Goal: Task Accomplishment & Management: Understand process/instructions

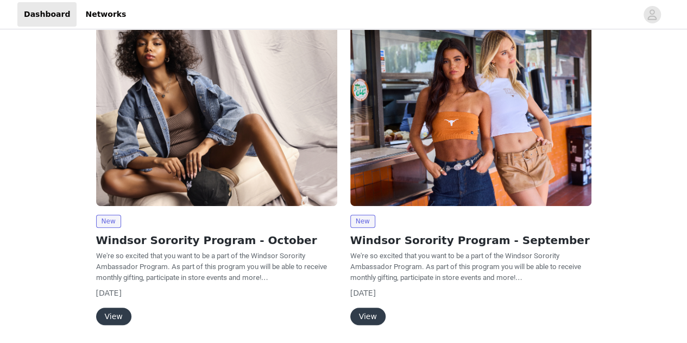
scroll to position [133, 0]
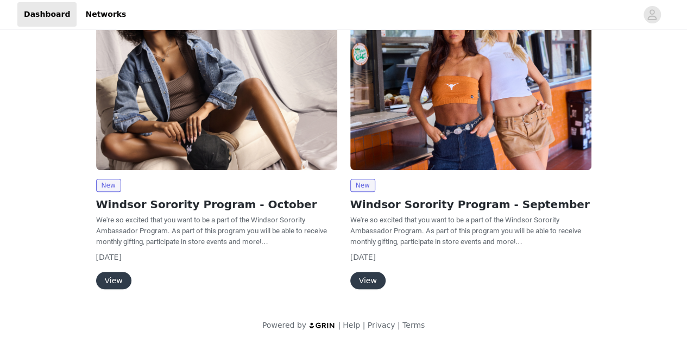
click at [117, 278] on button "View" at bounding box center [113, 280] width 35 height 17
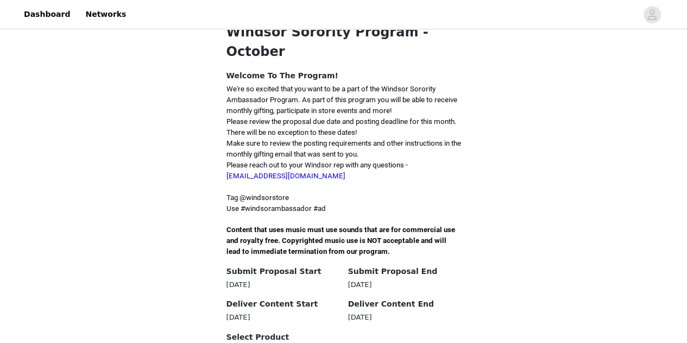
scroll to position [234, 0]
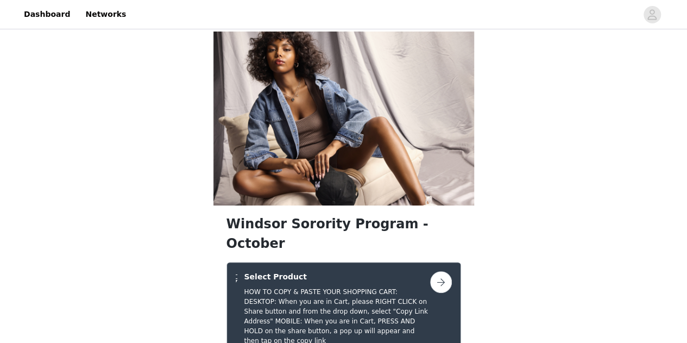
click at [441, 271] on button "button" at bounding box center [441, 282] width 22 height 22
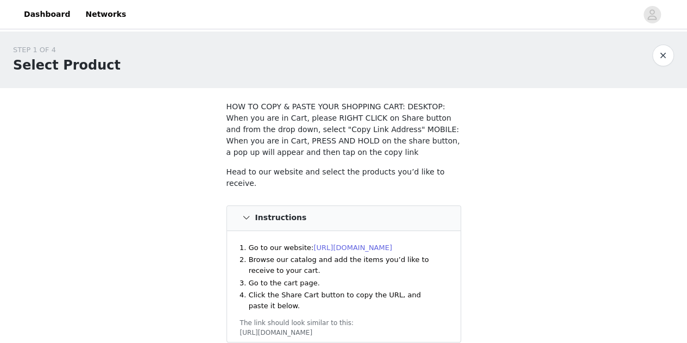
scroll to position [129, 0]
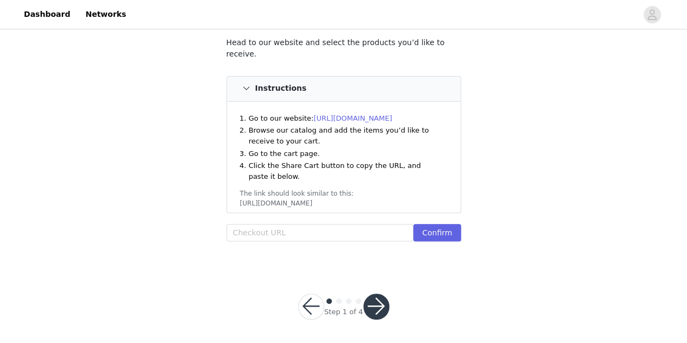
click at [349, 114] on link "[URL][DOMAIN_NAME]" at bounding box center [353, 118] width 79 height 8
